Goal: Task Accomplishment & Management: Use online tool/utility

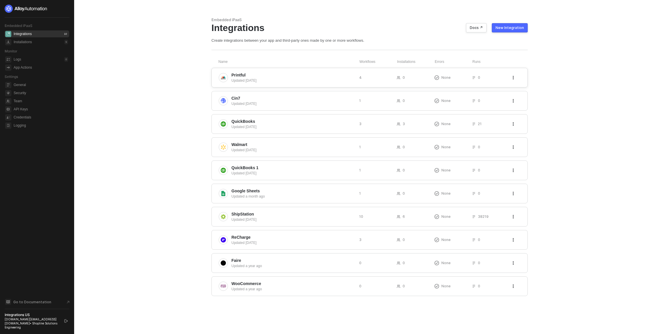
click at [249, 77] on span "Printful" at bounding box center [292, 75] width 123 height 6
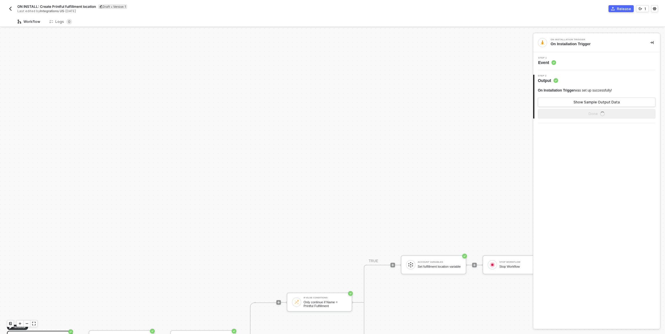
scroll to position [156, 0]
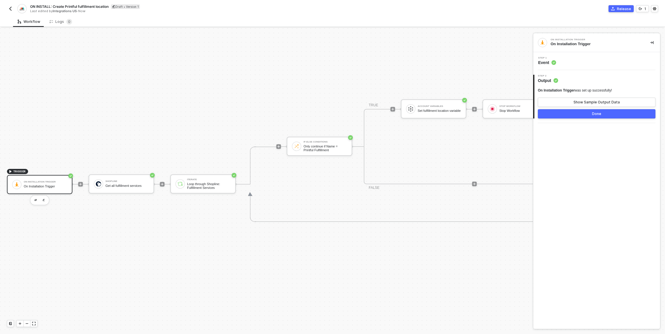
click at [423, 56] on div "TRIGGER On Installation Trigger On Installation Trigger Shopline Get all fulfil…" at bounding box center [440, 183] width 880 height 623
click at [228, 118] on div "TRIGGER On Installation Trigger On Installation Trigger Shopline Get all fulfil…" at bounding box center [440, 183] width 880 height 623
click at [442, 109] on div "Set fulfillment location variable" at bounding box center [439, 111] width 43 height 4
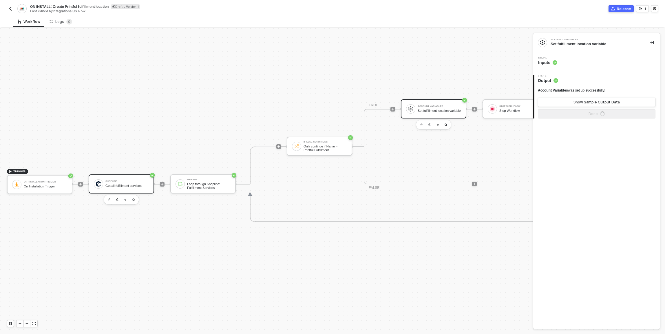
click at [121, 189] on div "Shopline Get all fulfillment services" at bounding box center [121, 183] width 65 height 19
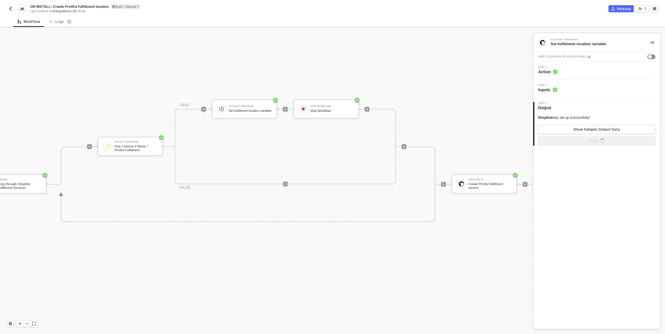
scroll to position [156, 387]
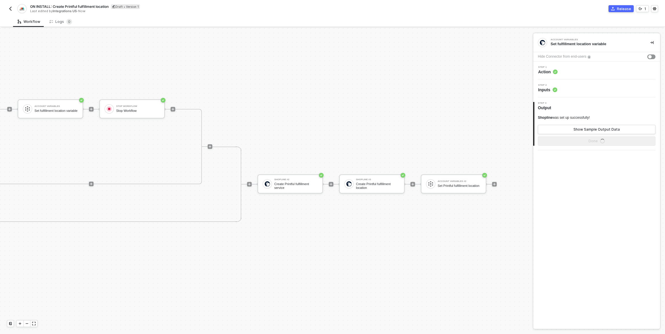
click at [13, 5] on div "ON INSTALL: Create Printful fulfillment location Draft • Version 1 Last edited …" at bounding box center [169, 8] width 325 height 9
click at [11, 8] on img "button" at bounding box center [10, 8] width 5 height 5
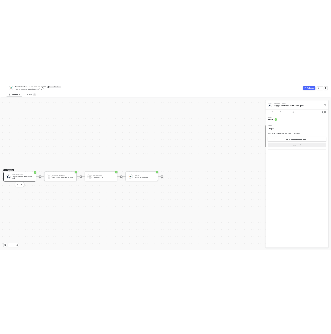
scroll to position [11, 0]
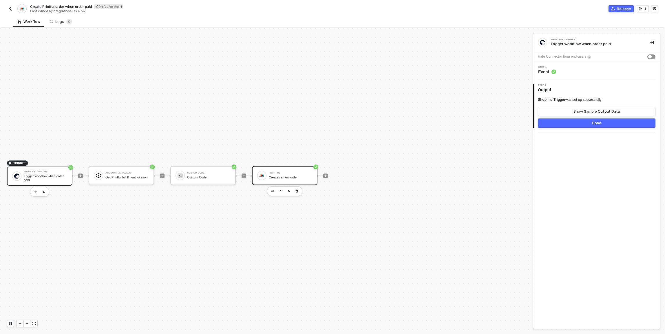
click at [288, 178] on div "Creates a new order" at bounding box center [290, 177] width 43 height 4
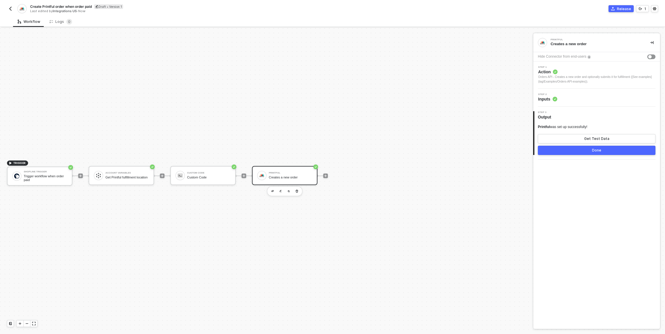
click at [587, 77] on div "Orders API - Creates a new order and optionally submits it for fulfillment ([Se…" at bounding box center [596, 79] width 117 height 9
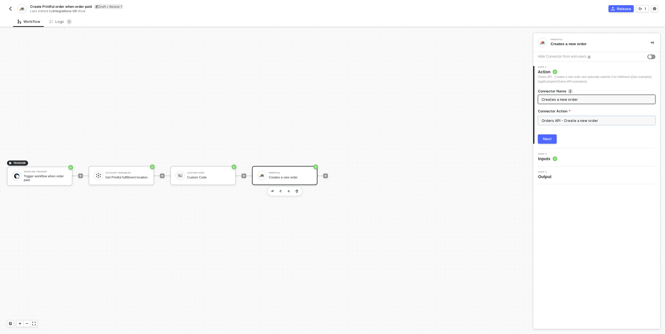
click at [597, 122] on input "Orders API - Create a new order" at bounding box center [597, 120] width 118 height 9
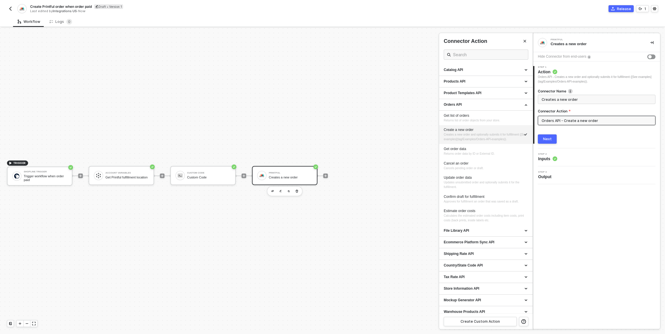
click at [554, 139] on button "Next" at bounding box center [547, 138] width 19 height 9
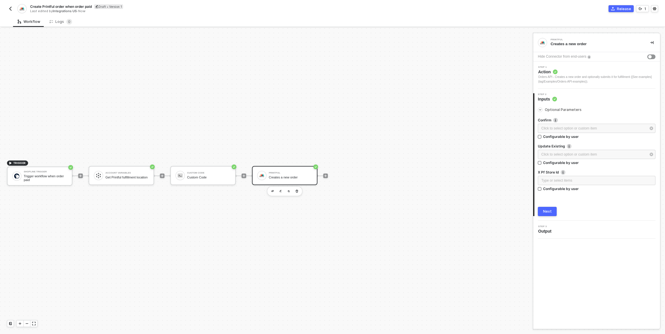
click at [570, 112] on div "Optional Parameters" at bounding box center [597, 110] width 118 height 6
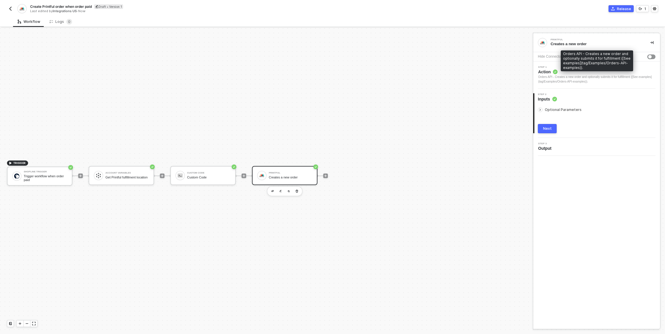
click at [569, 78] on div "Orders API - Creates a new order and optionally submits it for fulfillment ([Se…" at bounding box center [596, 79] width 117 height 9
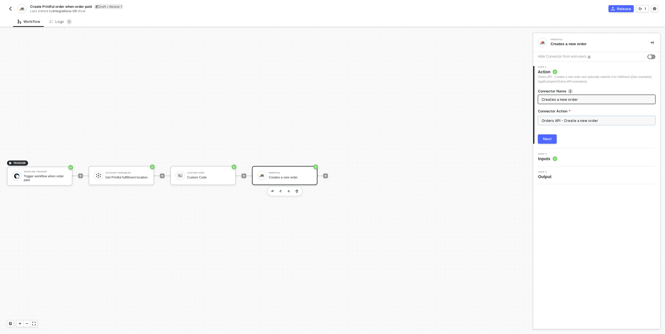
click at [576, 119] on input "Orders API - Create a new order" at bounding box center [597, 120] width 118 height 9
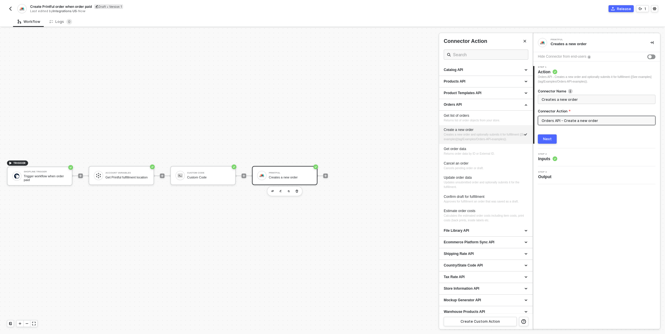
click at [429, 158] on div at bounding box center [332, 181] width 665 height 306
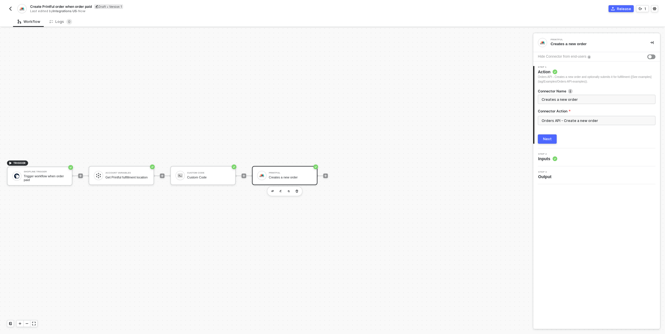
click at [590, 125] on div "Orders API - Create a new order" at bounding box center [597, 123] width 118 height 14
click at [590, 120] on input "Orders API - Create a new order" at bounding box center [597, 120] width 118 height 9
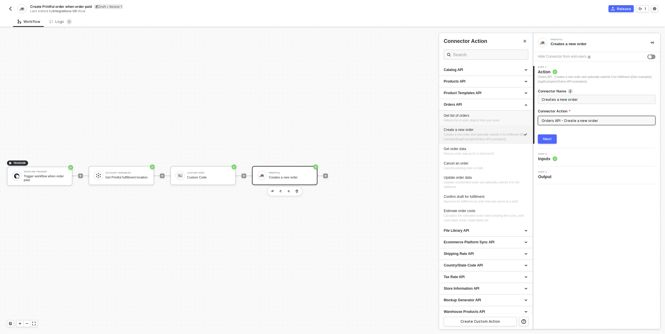
click at [489, 117] on div "Get list of orders" at bounding box center [486, 115] width 84 height 5
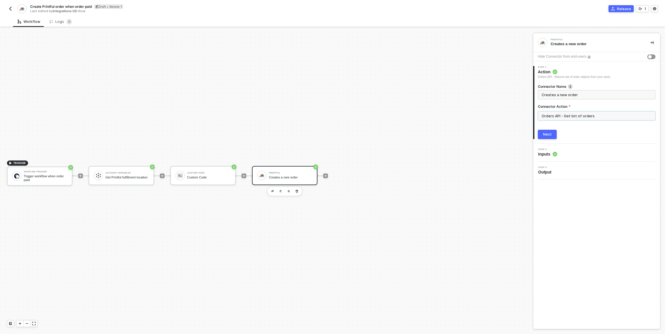
click at [566, 115] on input "Orders API - Get list of orders" at bounding box center [597, 115] width 118 height 9
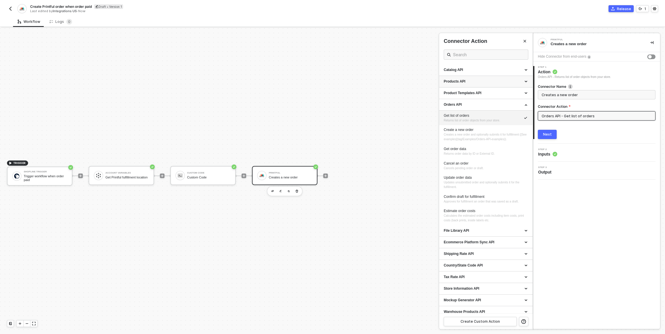
click at [515, 83] on div "Products API" at bounding box center [486, 81] width 84 height 5
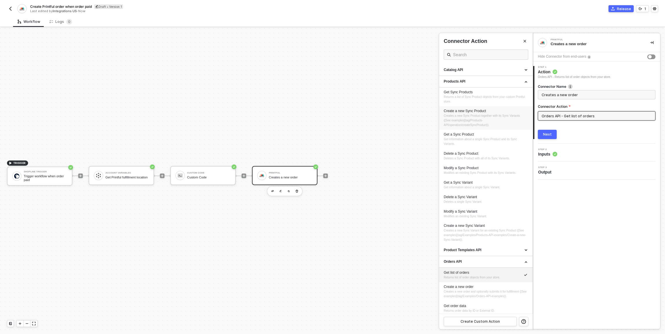
click at [489, 111] on div "Create a new Sync Product" at bounding box center [486, 111] width 84 height 5
type input "Products API - Create a new Sync Product"
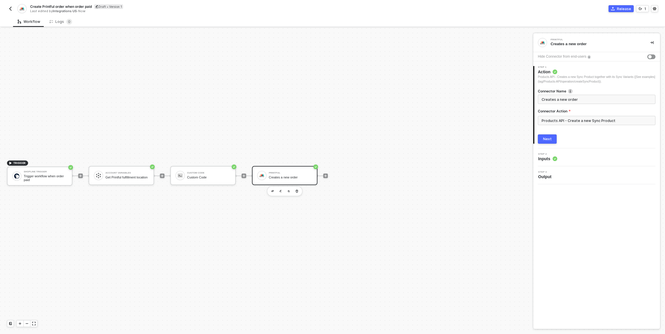
click at [538, 142] on button "Next" at bounding box center [547, 138] width 19 height 9
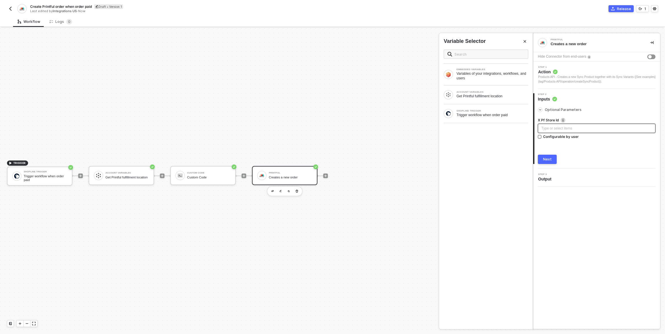
click at [558, 128] on div "Type or select items ﻿" at bounding box center [596, 129] width 111 height 6
click at [594, 82] on div "Products API - Creates a new Sync Product together with its Sync Variants ([See…" at bounding box center [596, 79] width 117 height 9
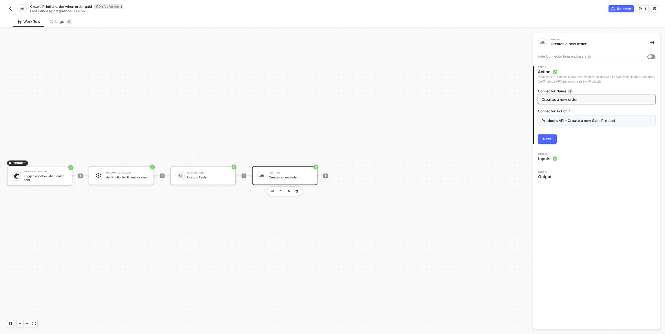
click at [600, 121] on input "Products API - Create a new Sync Product" at bounding box center [597, 120] width 118 height 9
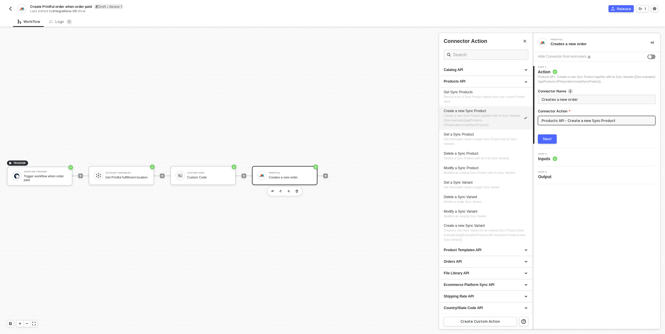
click at [415, 11] on div "Release 1" at bounding box center [494, 8] width 325 height 7
click at [478, 235] on span "Creates a new Sync Variant for an existing Sync Product ([See examples](tag/Exa…" at bounding box center [485, 235] width 82 height 12
type input "Products API - Create a new Sync Variant"
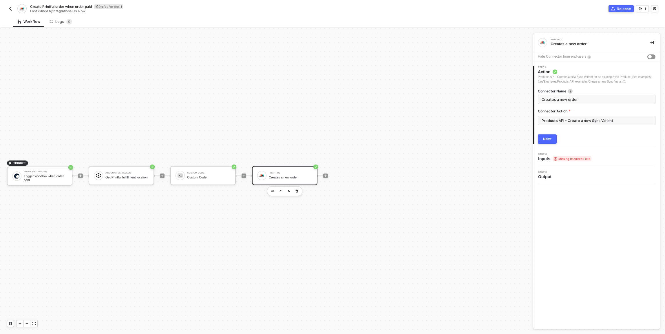
click at [550, 140] on div "Next" at bounding box center [547, 139] width 9 height 5
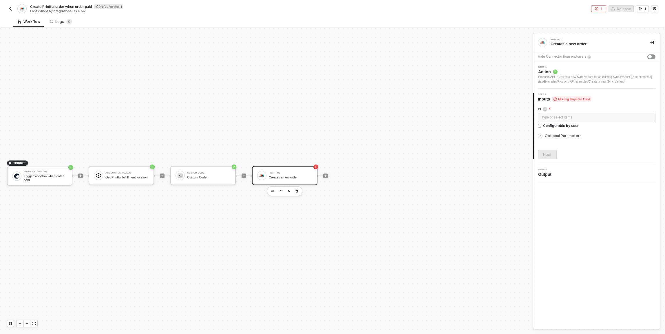
click at [562, 138] on div "Optional Parameters" at bounding box center [597, 136] width 118 height 6
click at [563, 155] on div "Type or select items ﻿" at bounding box center [596, 155] width 111 height 6
click at [285, 172] on div "Printful" at bounding box center [290, 173] width 43 height 2
click at [570, 133] on div "Optional Parameters" at bounding box center [597, 136] width 118 height 6
click at [569, 137] on span "Optional Parameters" at bounding box center [563, 135] width 37 height 4
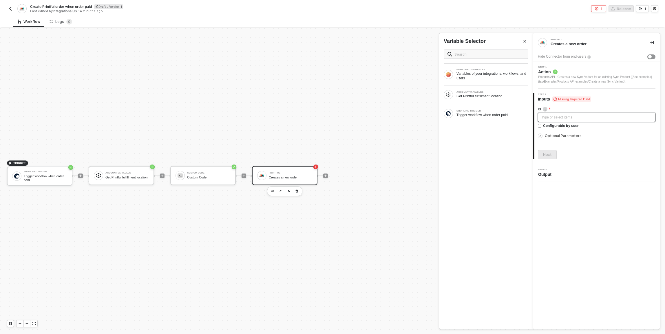
click at [567, 118] on div "Type or select items ﻿" at bounding box center [596, 118] width 111 height 6
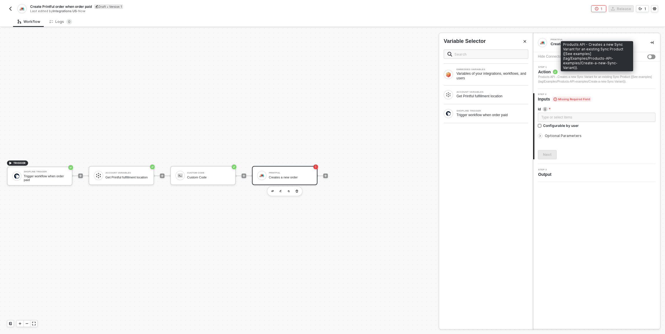
click at [563, 77] on div "Products API - Creates a new Sync Variant for an existing Sync Product ([See ex…" at bounding box center [596, 79] width 117 height 9
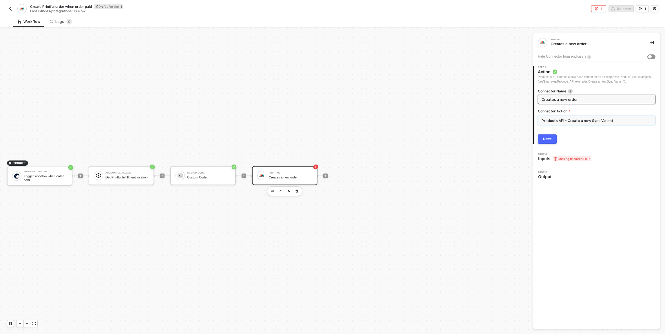
click at [565, 121] on input "Products API - Create a new Sync Variant" at bounding box center [597, 120] width 118 height 9
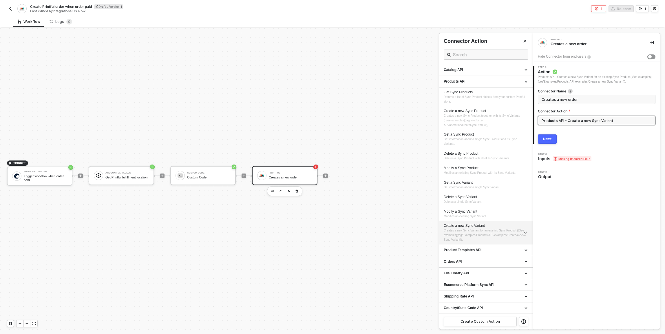
click at [224, 12] on div "Last edited by Integrations US - Now" at bounding box center [181, 11] width 302 height 4
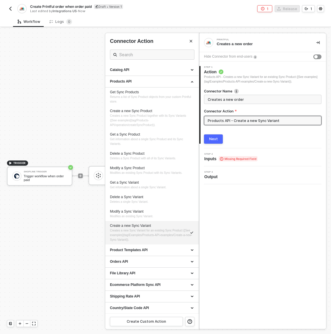
click at [216, 20] on div "Workflow Logs 0" at bounding box center [172, 21] width 318 height 11
click at [138, 78] on div "Products API" at bounding box center [152, 82] width 94 height 12
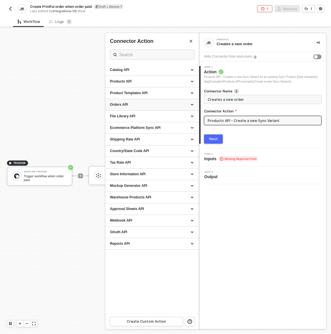
click at [153, 103] on div "Orders API" at bounding box center [152, 104] width 84 height 5
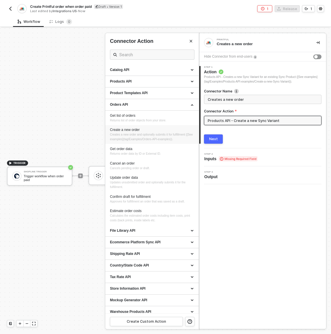
click at [137, 136] on div "Create a new order Creates a new order and optionally submits it for fulfillmen…" at bounding box center [152, 134] width 84 height 14
type input "Orders API - Create a new order"
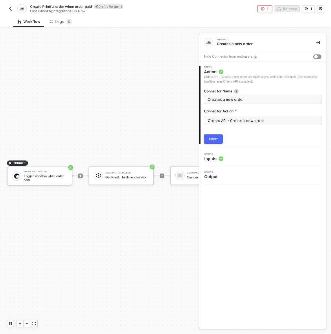
click at [220, 139] on button "Next" at bounding box center [213, 138] width 19 height 9
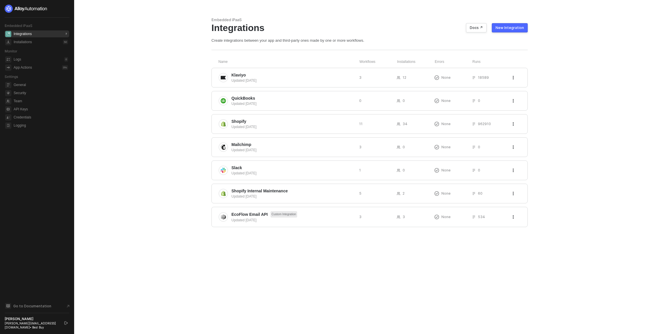
click at [187, 98] on main "Embedded iPaaS Integrations Docs ↗ New Integration Create integrations between …" at bounding box center [332, 167] width 665 height 334
click at [255, 123] on span "Shopify" at bounding box center [292, 121] width 123 height 6
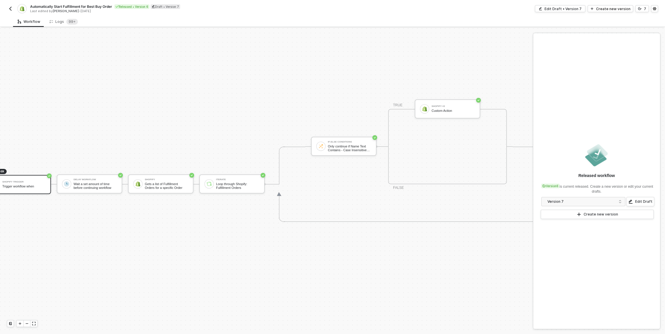
scroll to position [156, 20]
click at [446, 105] on div "Shopify #2" at bounding box center [454, 106] width 43 height 2
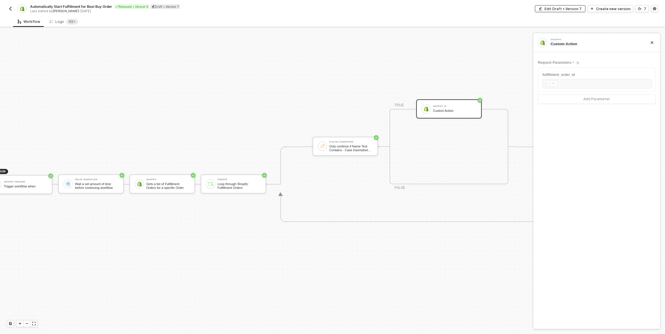
click at [564, 8] on div "Edit Draft • Version 7" at bounding box center [562, 8] width 37 height 5
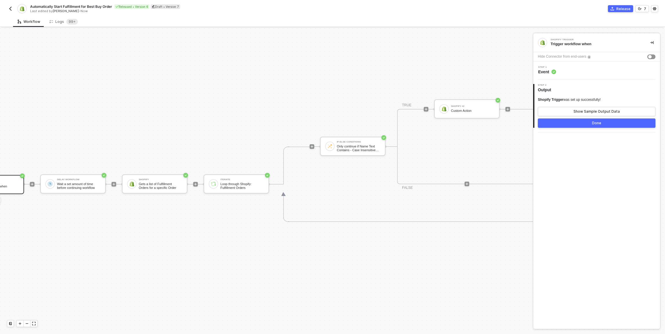
scroll to position [156, 124]
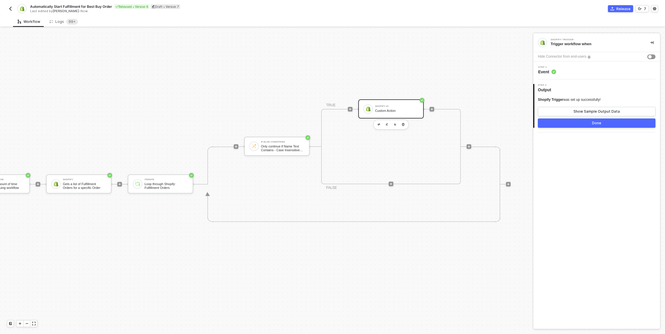
click at [407, 110] on div "Custom Action" at bounding box center [396, 111] width 43 height 4
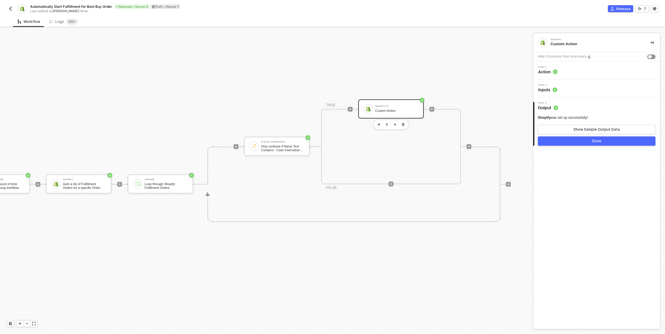
click at [614, 89] on div "Step 2 Inputs" at bounding box center [597, 88] width 125 height 9
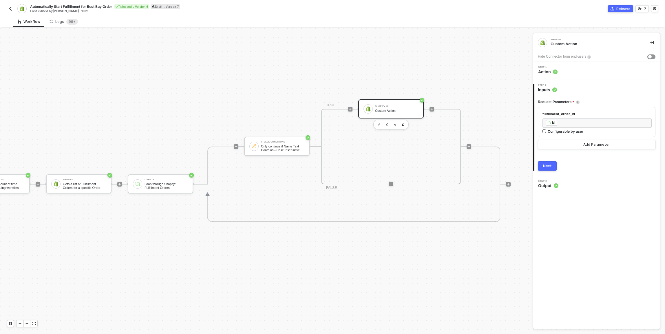
click at [589, 69] on div "Step 1 Action" at bounding box center [597, 70] width 125 height 9
click at [13, 10] on button "button" at bounding box center [10, 8] width 7 height 7
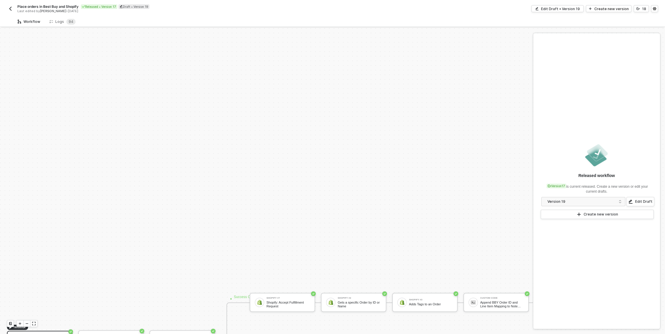
scroll to position [156, 0]
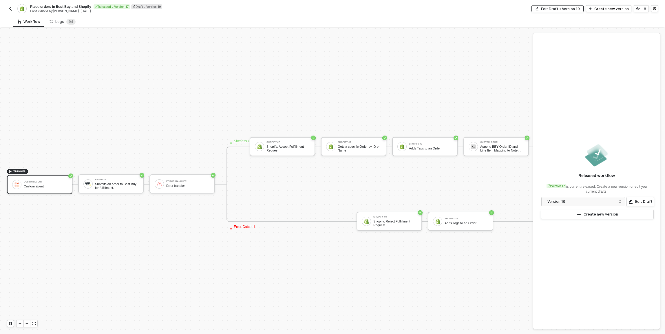
click at [570, 8] on div "Edit Draft • Version 19" at bounding box center [560, 8] width 39 height 5
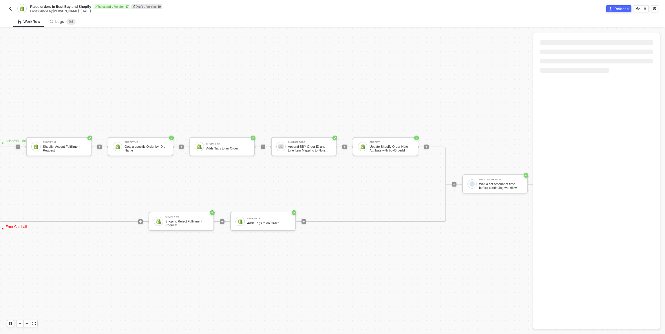
scroll to position [156, 255]
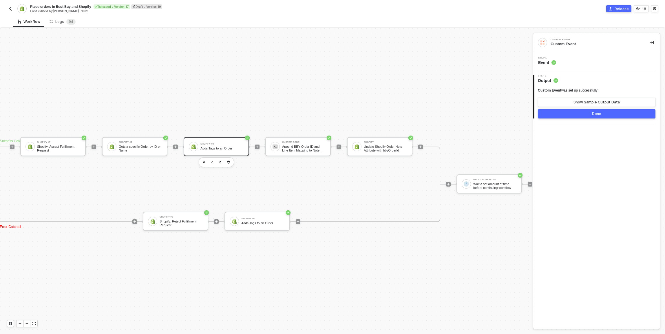
click at [215, 145] on div "Shopify #3 Adds Tags to an Order" at bounding box center [221, 146] width 43 height 11
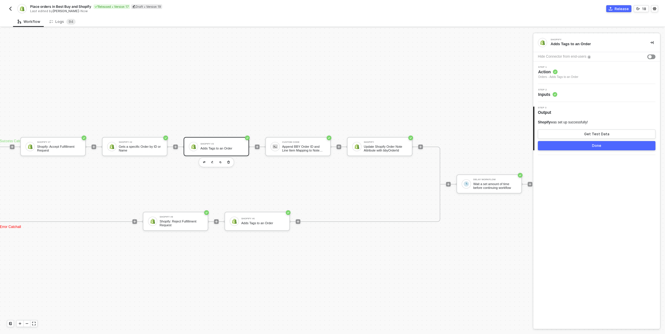
click at [566, 95] on div "Step 2 Inputs" at bounding box center [597, 93] width 125 height 9
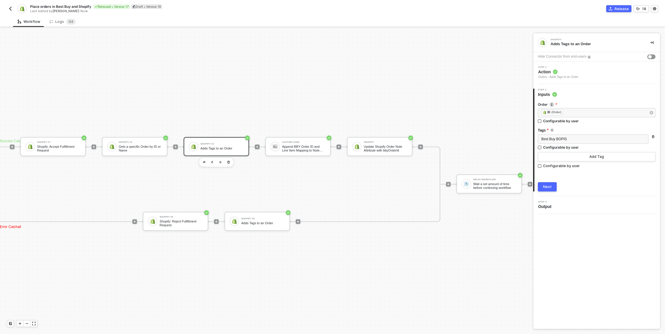
click at [442, 93] on div "TRIGGER Custom Event Custom Event BestBuy Submits an order to Best Buy for fulf…" at bounding box center [138, 183] width 787 height 623
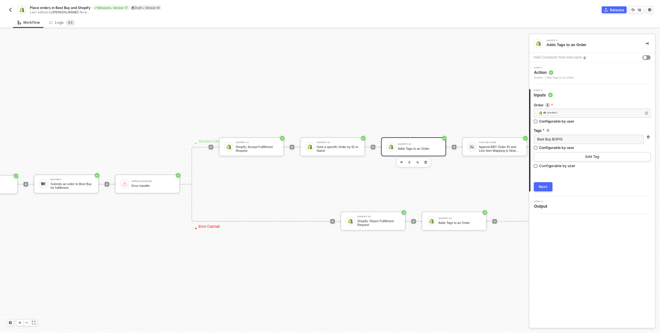
scroll to position [156, 12]
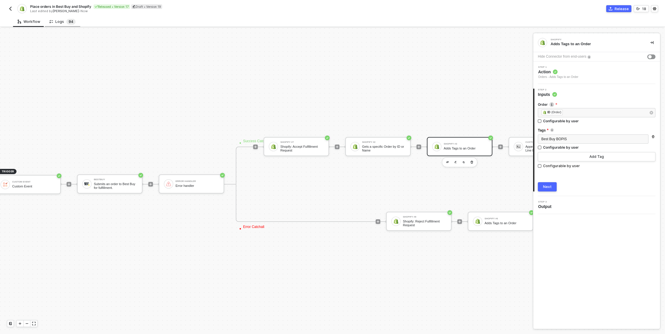
click at [66, 22] on sup "9 4" at bounding box center [70, 22] width 9 height 6
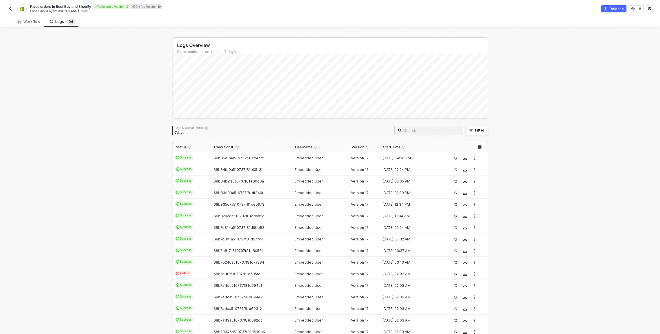
click at [9, 8] on img "button" at bounding box center [10, 8] width 5 height 5
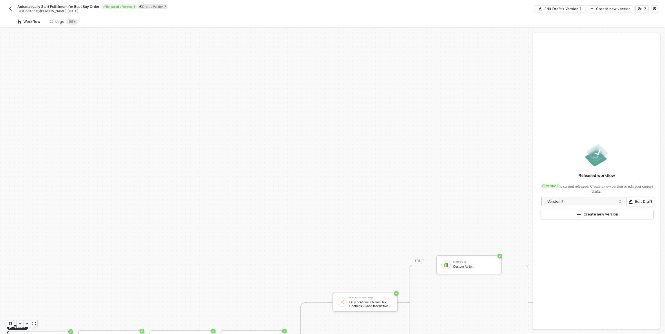
scroll to position [156, 0]
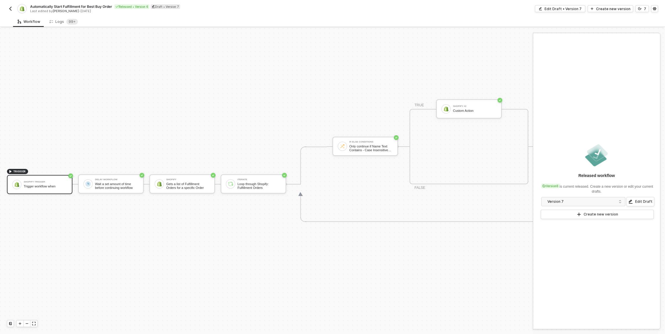
click at [140, 136] on div "TRIGGER Shopify Trigger Trigger workflow when Delay Workflow Wait a set amount …" at bounding box center [284, 183] width 569 height 623
click at [39, 179] on div "Shopify Trigger Trigger workflow when" at bounding box center [45, 184] width 43 height 11
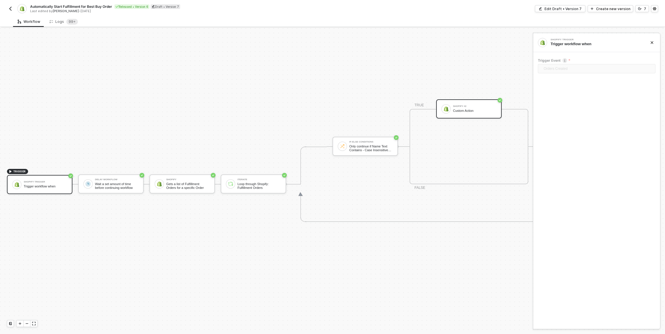
click at [465, 112] on div "Shopify #2 Custom Action" at bounding box center [474, 108] width 43 height 11
click at [581, 10] on div "Edit Draft • Version 7" at bounding box center [562, 8] width 37 height 5
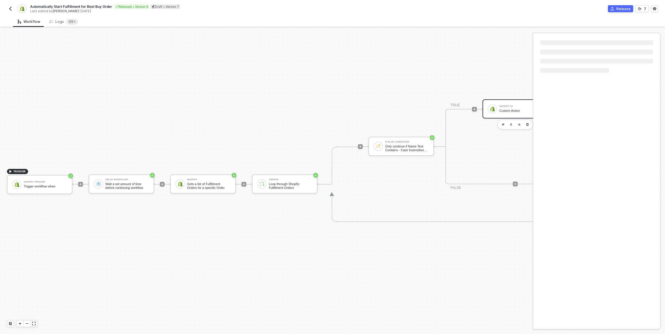
click at [504, 105] on div "Shopify #2" at bounding box center [520, 106] width 43 height 2
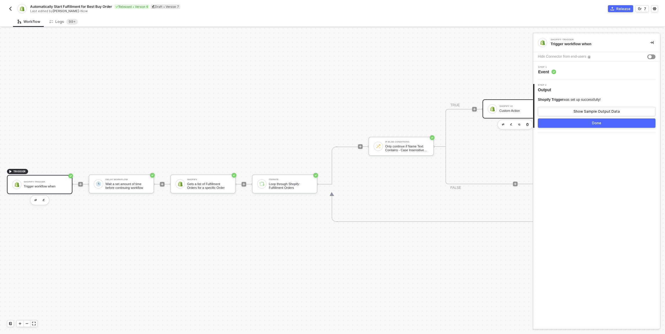
click at [513, 109] on div "Custom Action" at bounding box center [520, 111] width 43 height 4
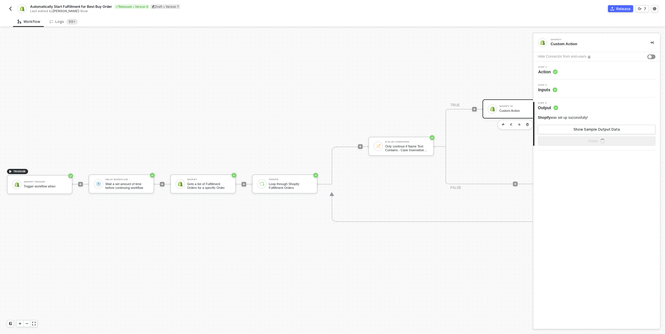
click at [576, 86] on div "Step 2 Inputs" at bounding box center [597, 88] width 125 height 9
click at [387, 77] on div "TRIGGER Shopify Trigger Trigger workflow when Delay Workflow Wait a set amount …" at bounding box center [317, 183] width 635 height 623
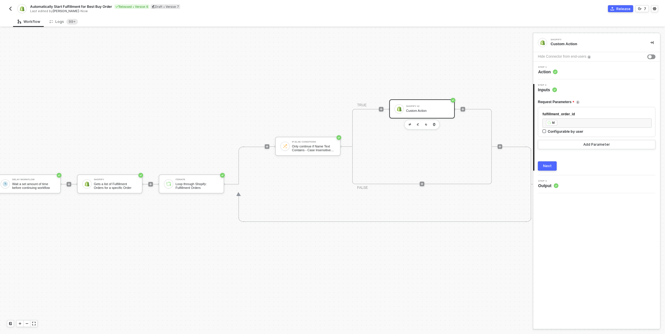
scroll to position [156, 116]
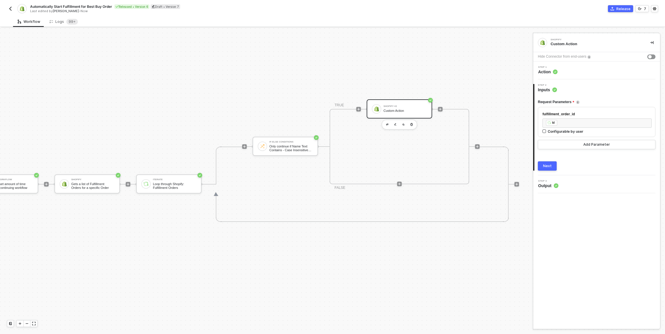
click at [13, 8] on button "button" at bounding box center [10, 8] width 7 height 7
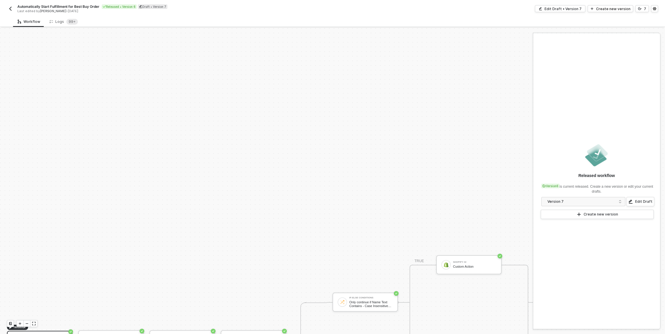
scroll to position [156, 0]
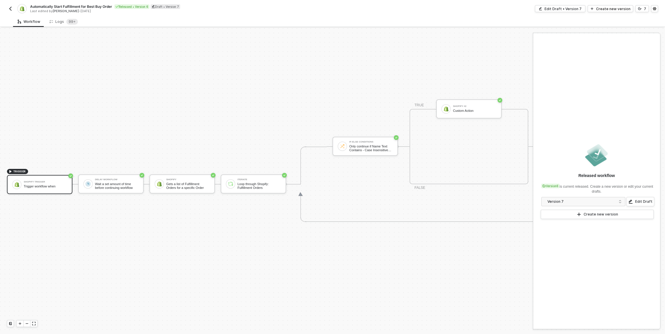
click at [9, 8] on img "button" at bounding box center [10, 8] width 5 height 5
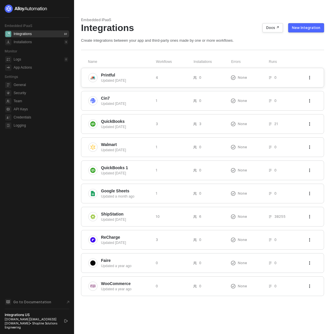
click at [176, 80] on div "Printful Updated [DATE] 4 0 None 0" at bounding box center [202, 78] width 243 height 20
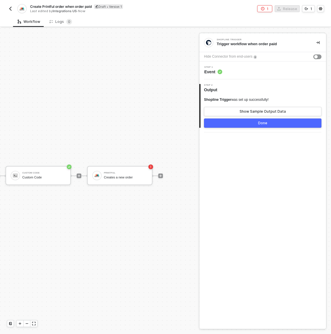
scroll to position [15, 169]
click at [136, 172] on div "Printful" at bounding box center [125, 173] width 43 height 2
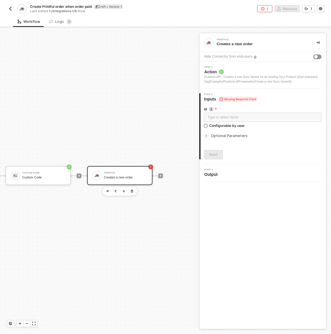
click at [244, 133] on div "Optional Parameters" at bounding box center [263, 136] width 118 height 6
click at [244, 135] on span "Optional Parameters" at bounding box center [229, 135] width 37 height 4
click at [228, 71] on span "Action" at bounding box center [262, 72] width 117 height 6
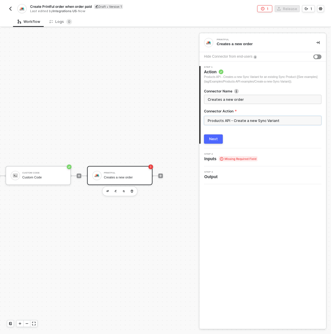
click at [250, 119] on input "Products API - Create a new Sync Variant" at bounding box center [263, 120] width 118 height 9
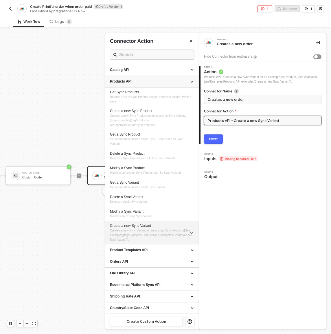
click at [143, 84] on div "Products API" at bounding box center [152, 81] width 84 height 5
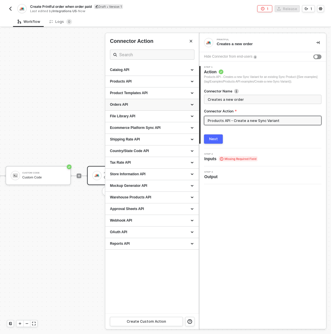
click at [145, 107] on div "Orders API" at bounding box center [152, 105] width 94 height 12
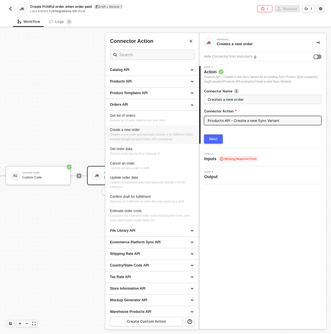
click at [140, 129] on div "Create a new order" at bounding box center [152, 129] width 84 height 5
type input "Orders API - Create a new order"
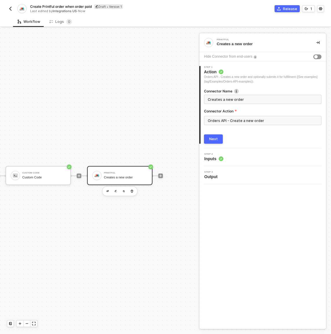
click at [215, 138] on div "Next" at bounding box center [213, 139] width 9 height 5
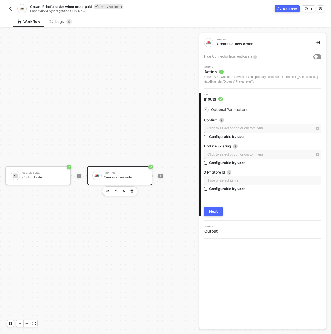
drag, startPoint x: 144, startPoint y: 117, endPoint x: 155, endPoint y: 138, distance: 23.1
click at [133, 170] on div "Printful Creates a new order" at bounding box center [125, 175] width 43 height 11
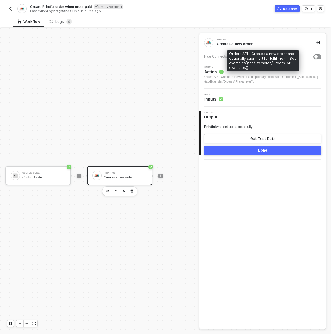
click at [235, 77] on div "Orders API - Creates a new order and optionally submits it for fulfillment ([Se…" at bounding box center [262, 79] width 117 height 9
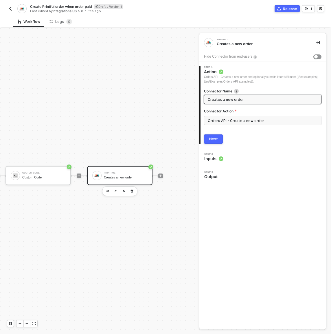
click at [216, 140] on div "Next" at bounding box center [213, 139] width 9 height 5
